Goal: Find specific fact: Find specific fact

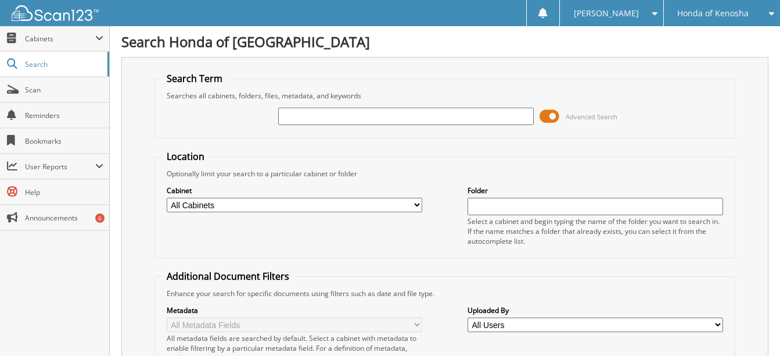
click at [293, 124] on input "text" at bounding box center [406, 115] width 256 height 17
type input "328955"
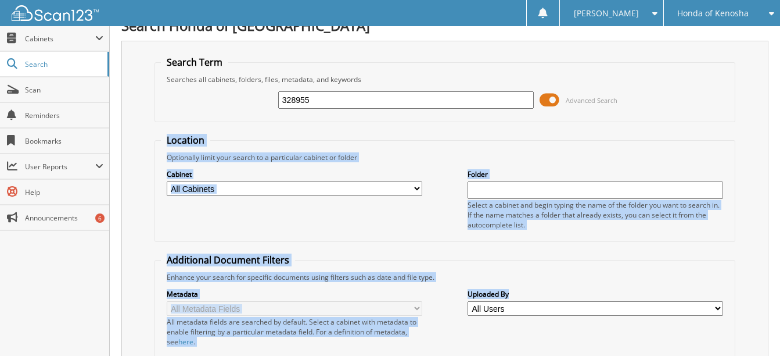
drag, startPoint x: 778, startPoint y: 140, endPoint x: 791, endPoint y: 347, distance: 207.3
click at [780, 347] on html "[PERSON_NAME] Settings Logout Honda of [GEOGRAPHIC_DATA] Rapids Honda [PERSON_N…" at bounding box center [390, 341] width 780 height 714
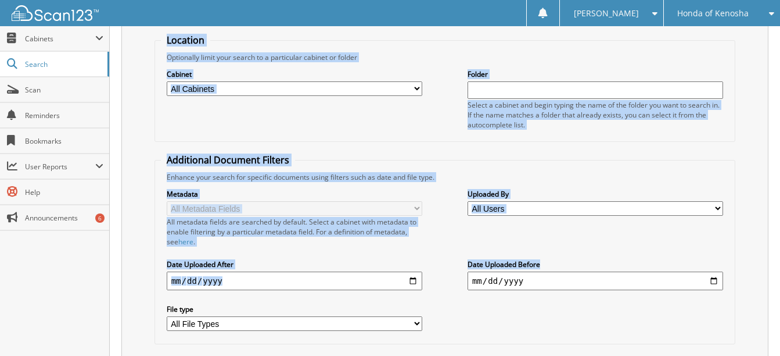
scroll to position [388, 0]
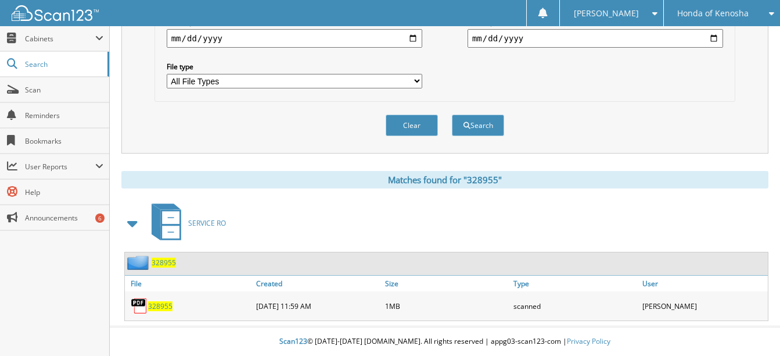
click at [164, 299] on div "328955" at bounding box center [189, 305] width 128 height 23
click at [164, 307] on span "328955" at bounding box center [160, 306] width 24 height 10
